Goal: Task Accomplishment & Management: Manage account settings

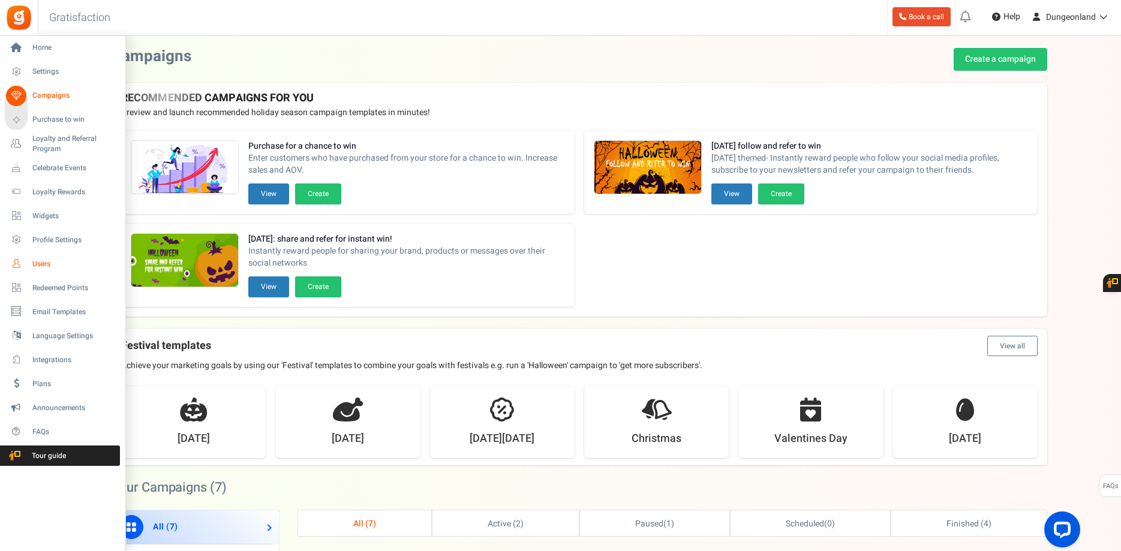
click at [43, 263] on span "Users" at bounding box center [74, 264] width 84 height 10
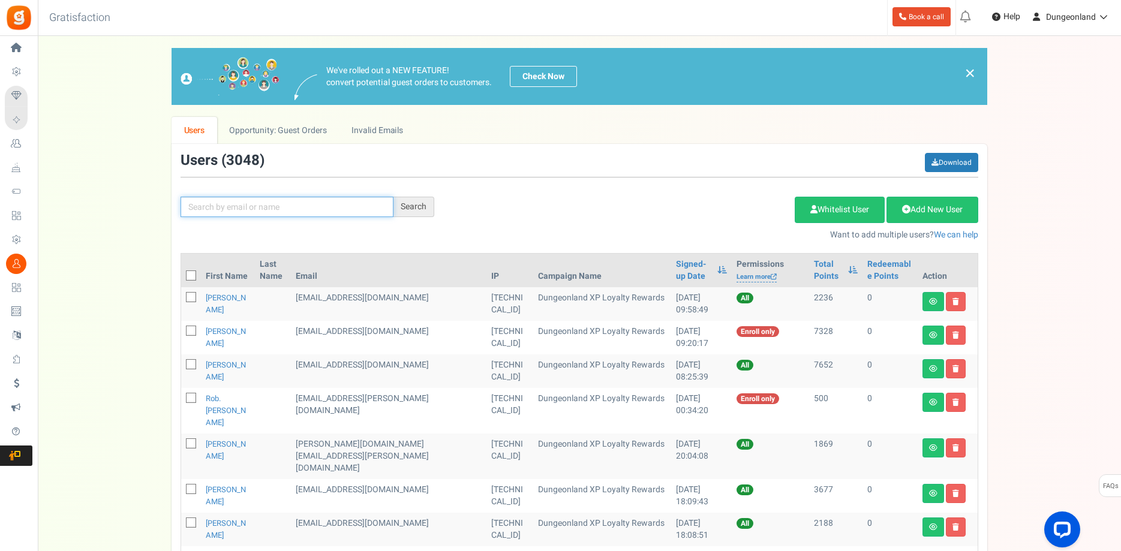
click at [277, 208] on input "text" at bounding box center [287, 207] width 213 height 20
paste input "[EMAIL_ADDRESS][DOMAIN_NAME]>"
type input "[EMAIL_ADDRESS][DOMAIN_NAME]"
click at [416, 211] on div "Search" at bounding box center [414, 207] width 41 height 20
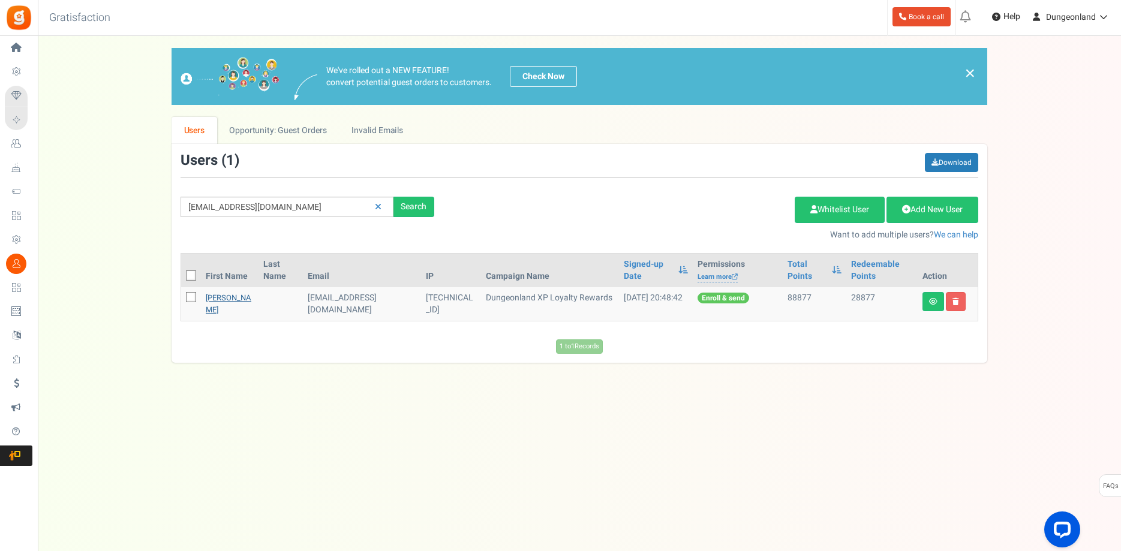
click at [219, 310] on link "[PERSON_NAME]" at bounding box center [229, 303] width 46 height 23
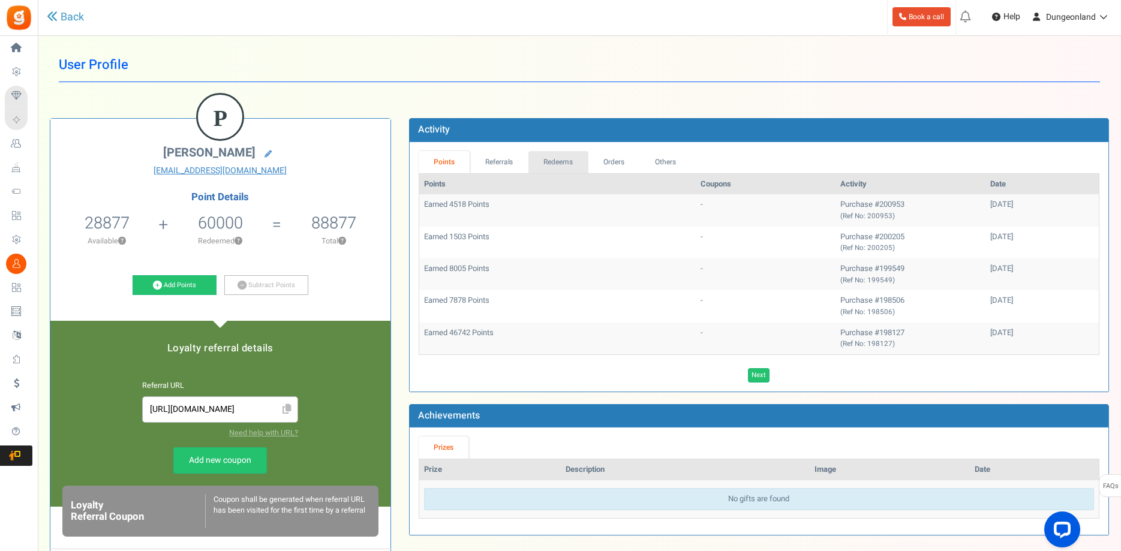
click at [569, 163] on link "Redeems" at bounding box center [558, 162] width 60 height 22
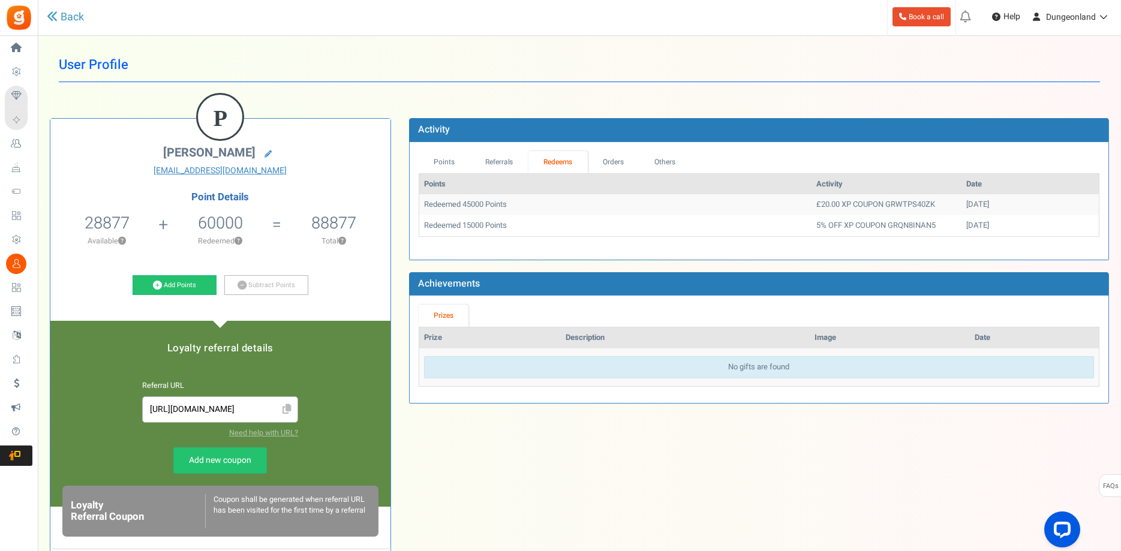
click at [451, 206] on td "Redeemed 45000 Points" at bounding box center [615, 204] width 392 height 21
click at [438, 167] on link "Points" at bounding box center [445, 162] width 52 height 22
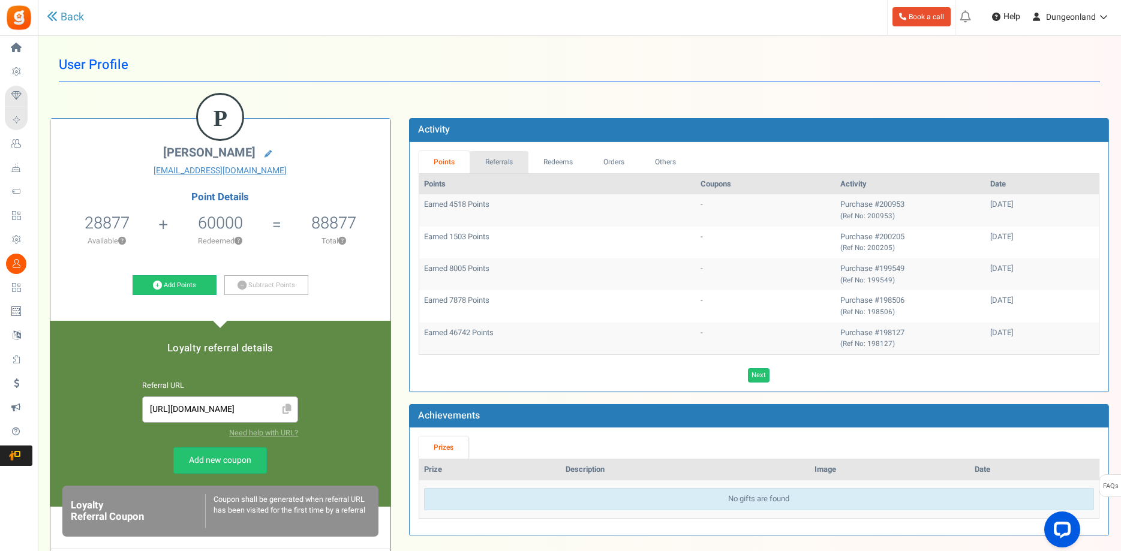
click at [508, 164] on link "Referrals" at bounding box center [499, 162] width 59 height 22
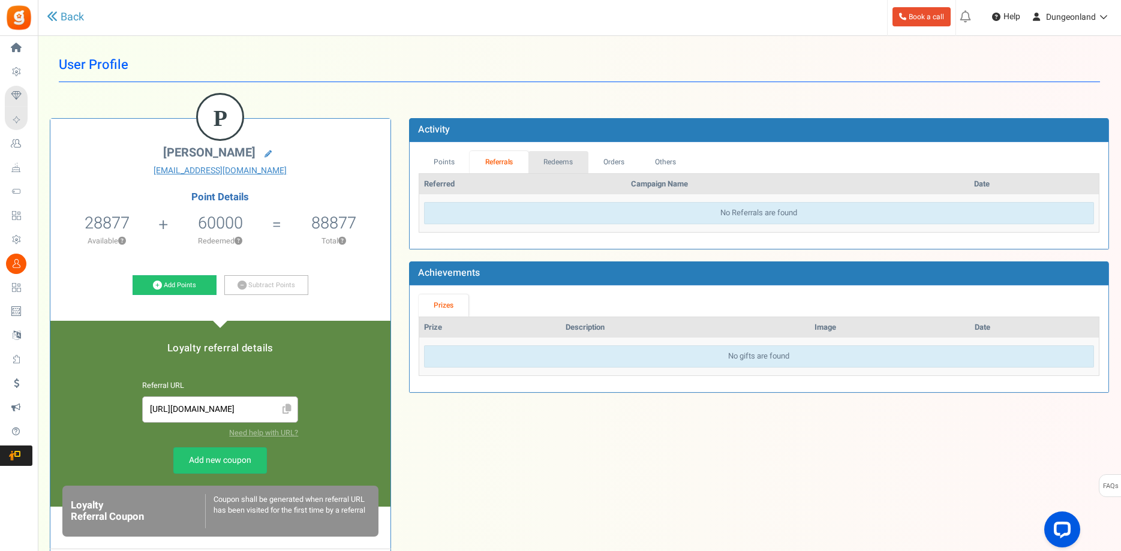
click at [560, 163] on link "Redeems" at bounding box center [558, 162] width 60 height 22
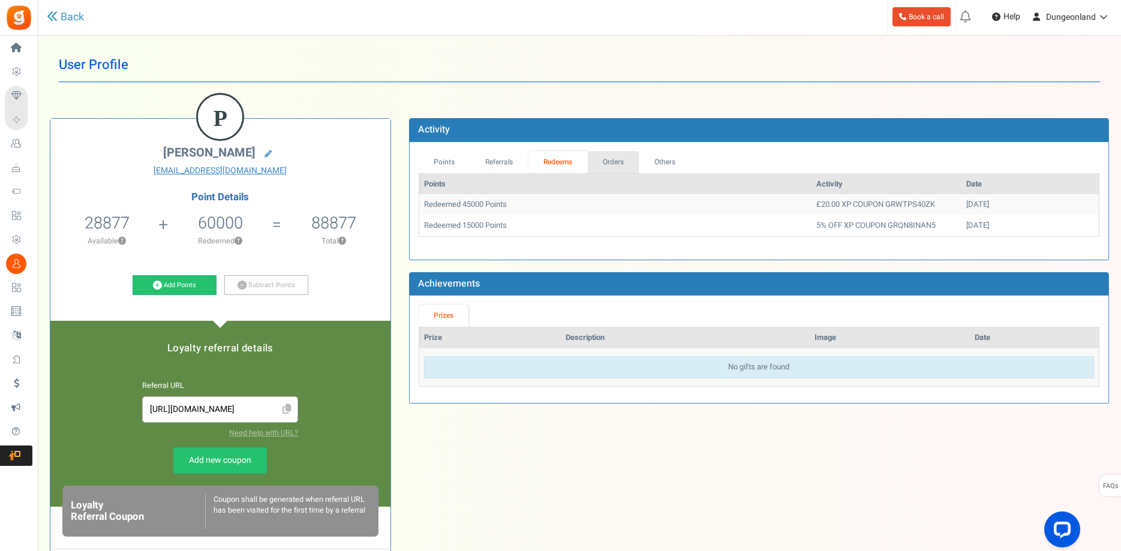
click at [615, 164] on link "Orders" at bounding box center [614, 162] width 52 height 22
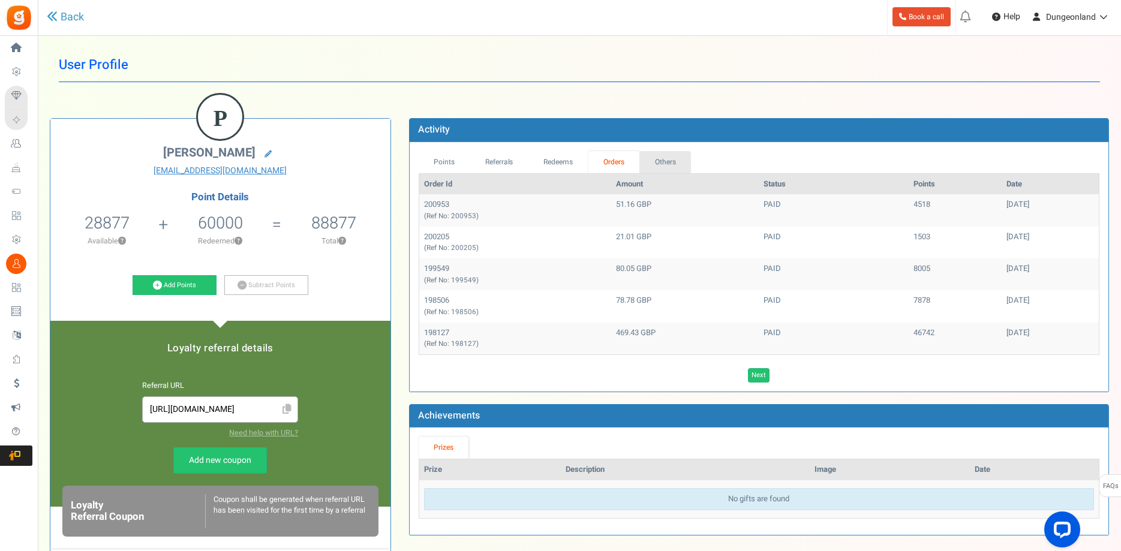
click at [669, 160] on link "Others" at bounding box center [665, 162] width 52 height 22
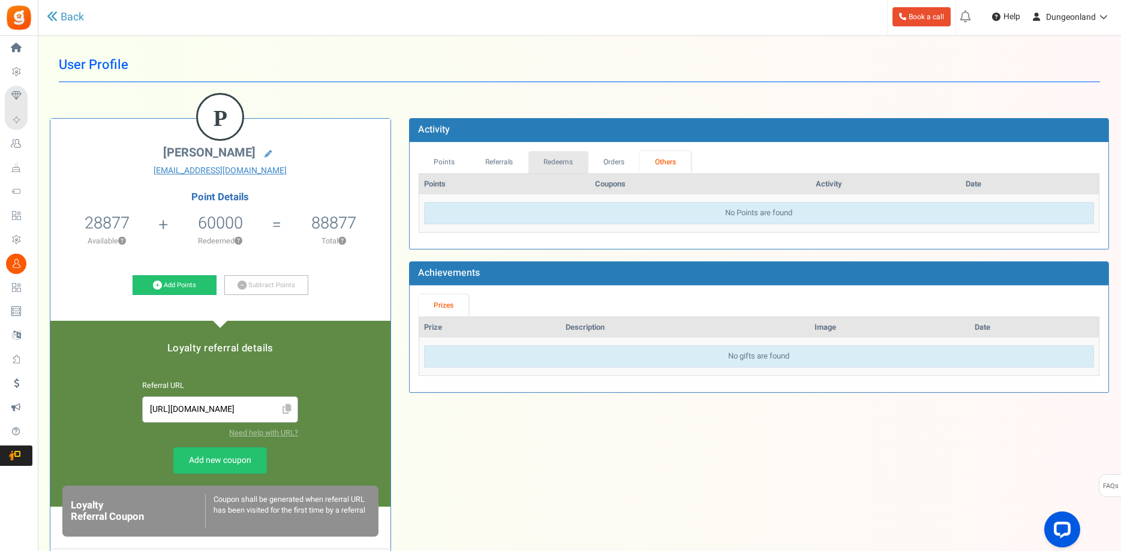
click at [552, 163] on link "Redeems" at bounding box center [558, 162] width 60 height 22
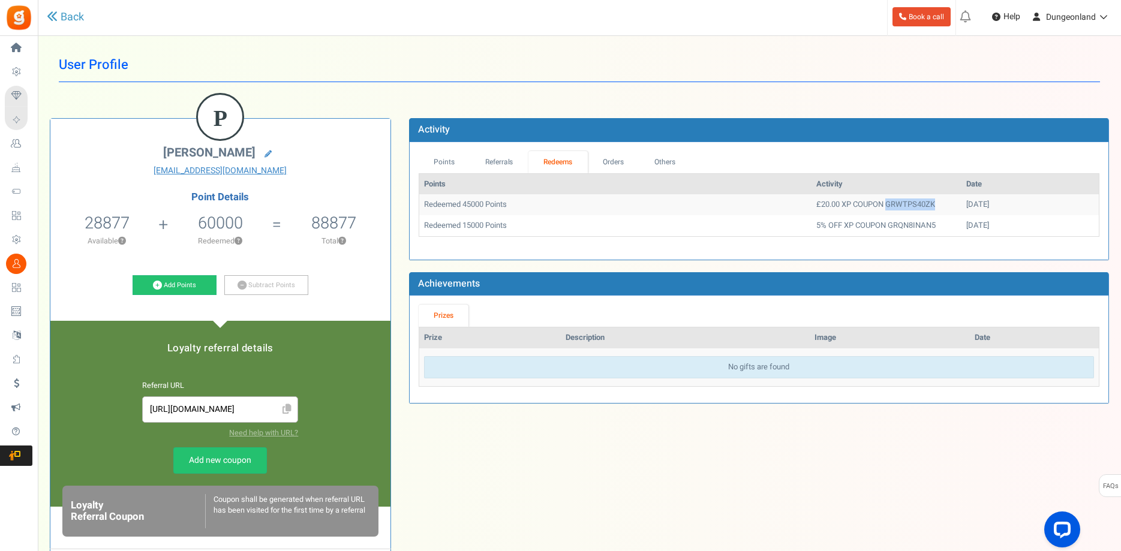
drag, startPoint x: 890, startPoint y: 204, endPoint x: 842, endPoint y: 205, distance: 48.0
click at [842, 205] on td "£20.00 XP COUPON GRWTPS40ZK" at bounding box center [887, 204] width 150 height 21
copy td "GRWTPS40ZK"
click at [181, 284] on link "Add Points" at bounding box center [175, 285] width 84 height 20
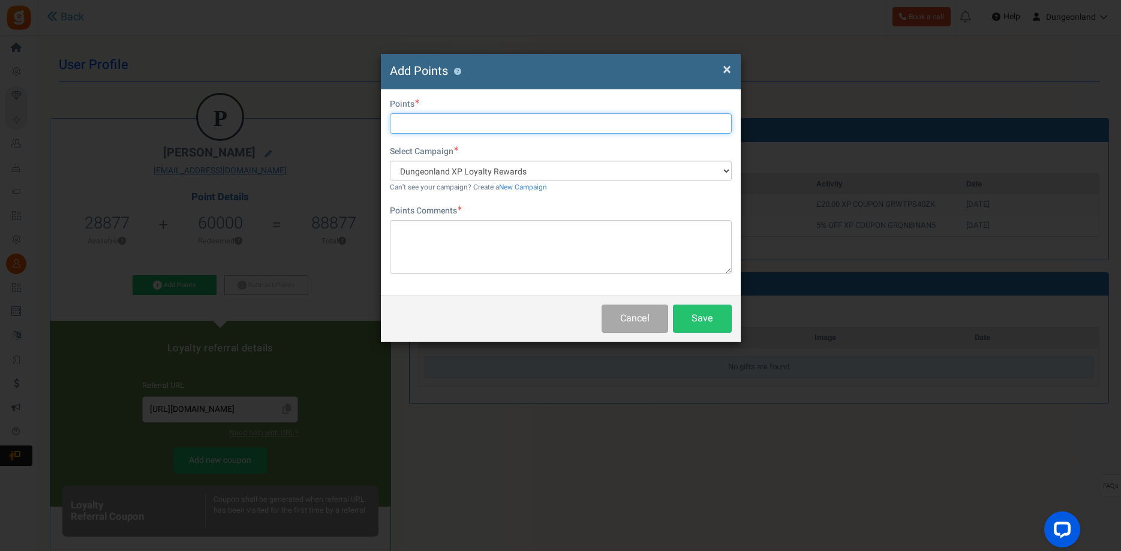
click at [455, 121] on input "text" at bounding box center [561, 123] width 342 height 20
type input "45000"
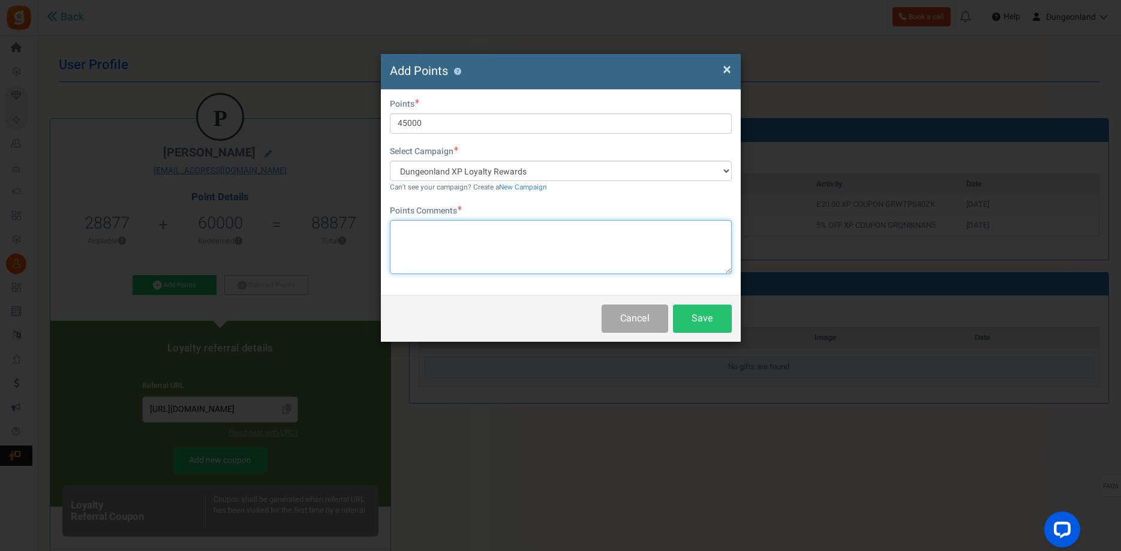
click at [501, 244] on textarea at bounding box center [561, 247] width 342 height 54
type textarea "Reversal of £20 coupon redemption."
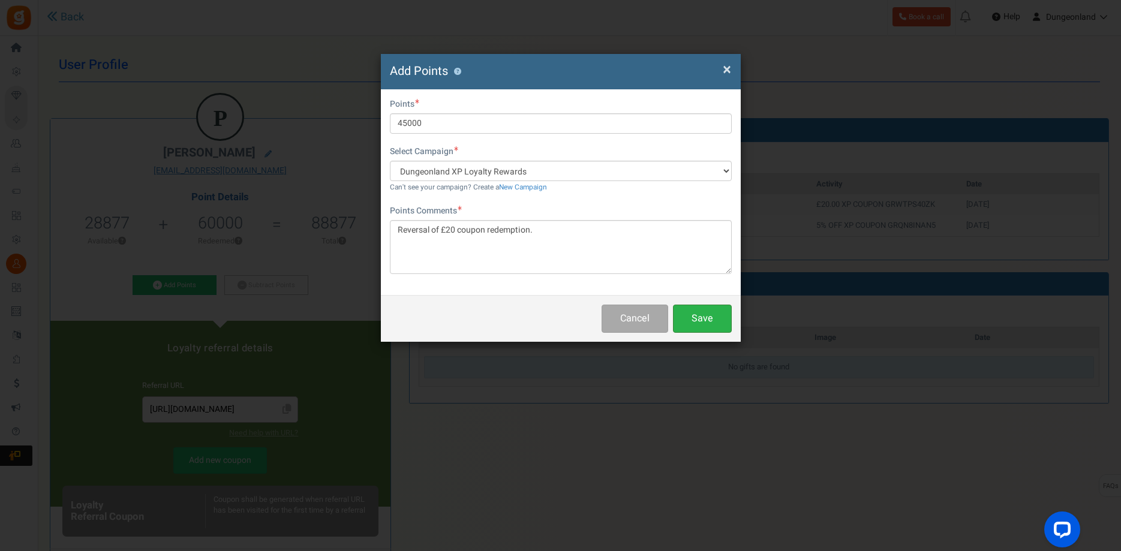
click at [705, 322] on button "Save" at bounding box center [702, 319] width 59 height 28
